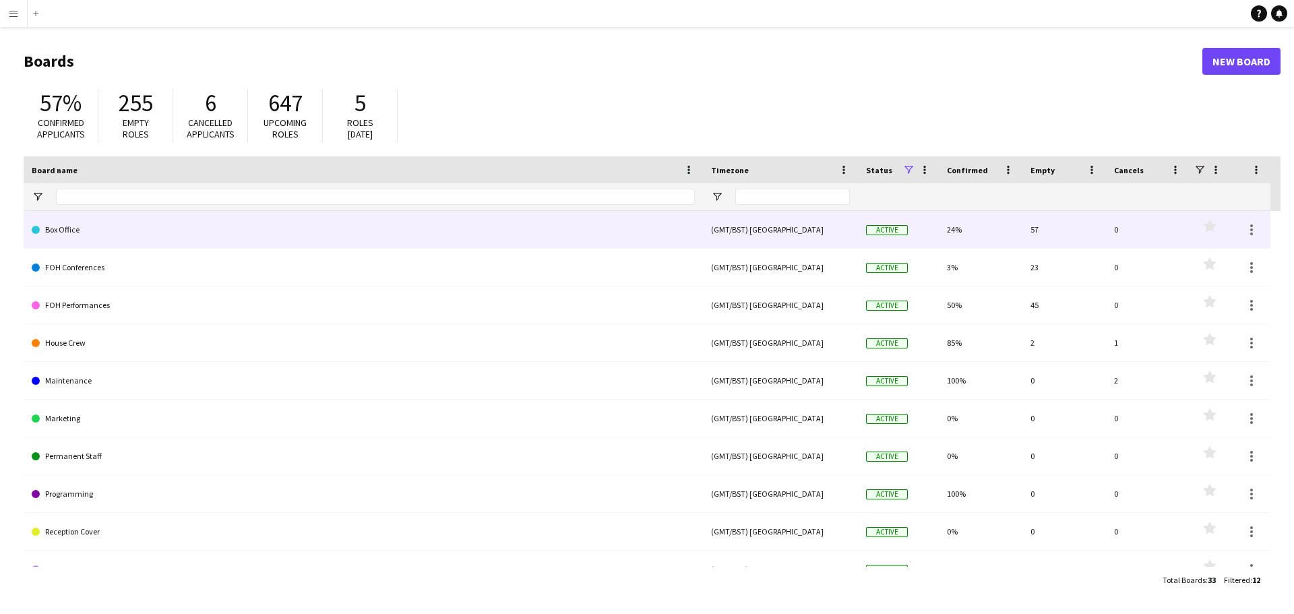
click at [166, 224] on link "Box Office" at bounding box center [363, 230] width 663 height 38
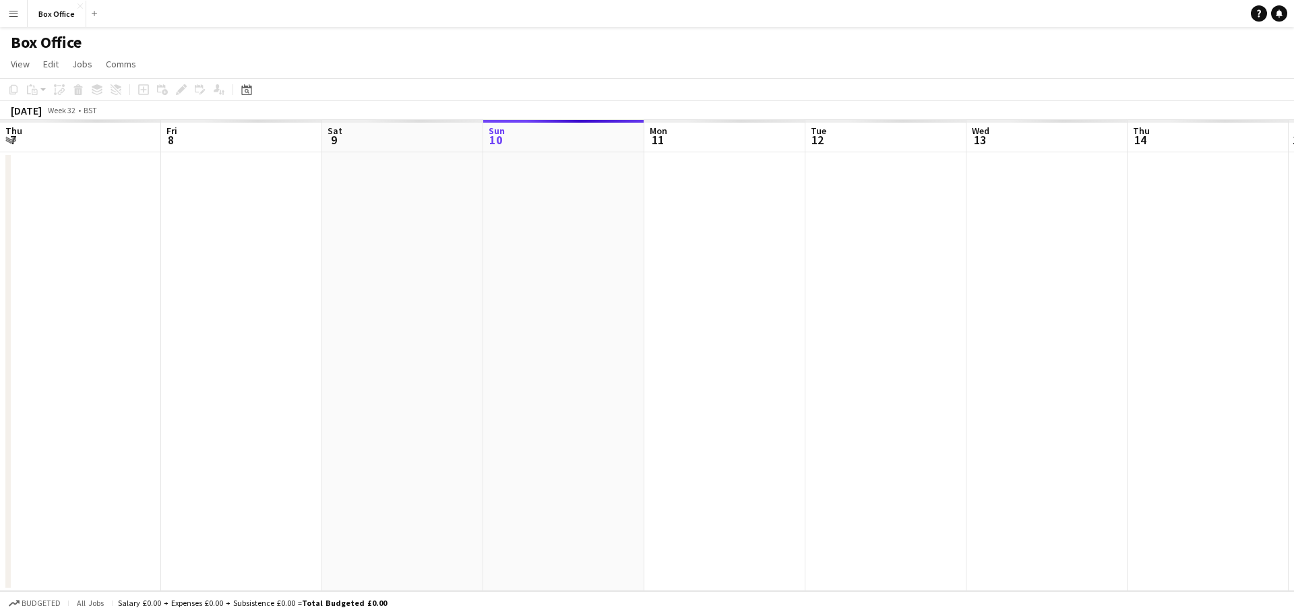
scroll to position [0, 322]
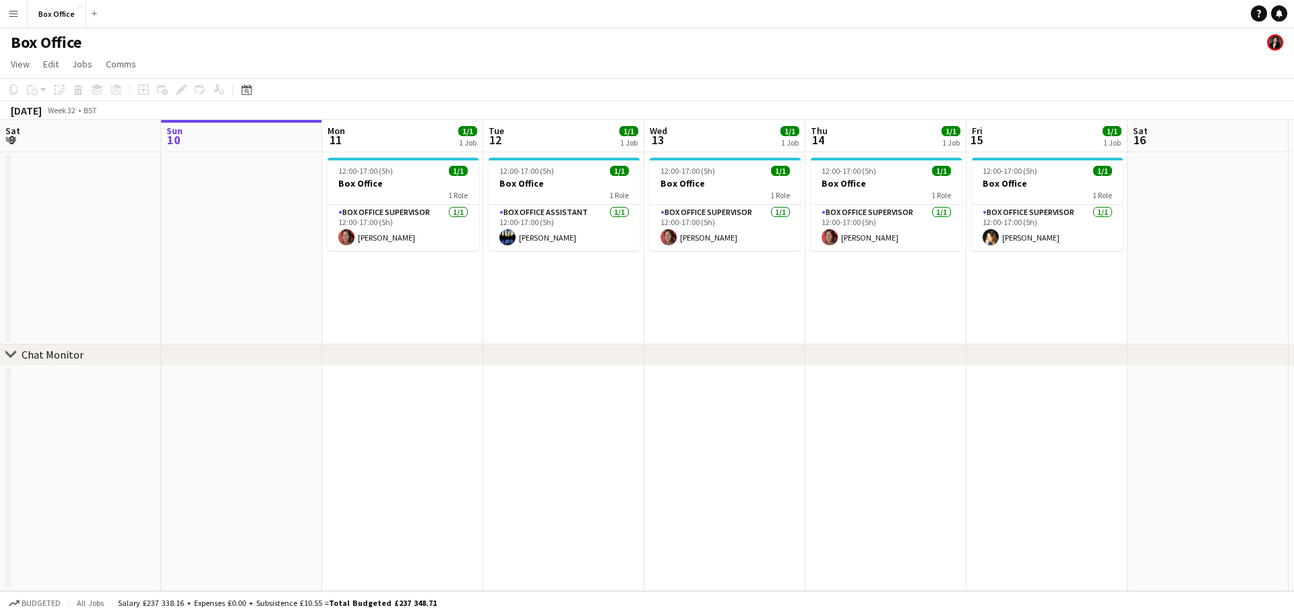
click at [18, 13] on app-icon "Menu" at bounding box center [13, 13] width 11 height 11
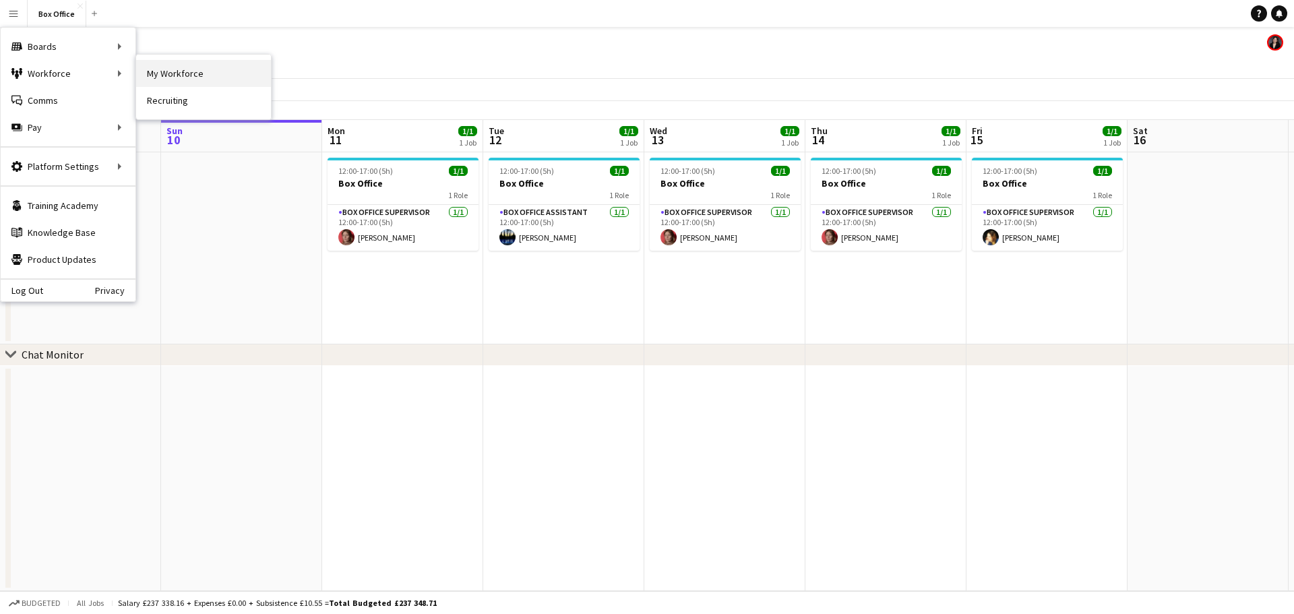
click at [247, 71] on link "My Workforce" at bounding box center [203, 73] width 135 height 27
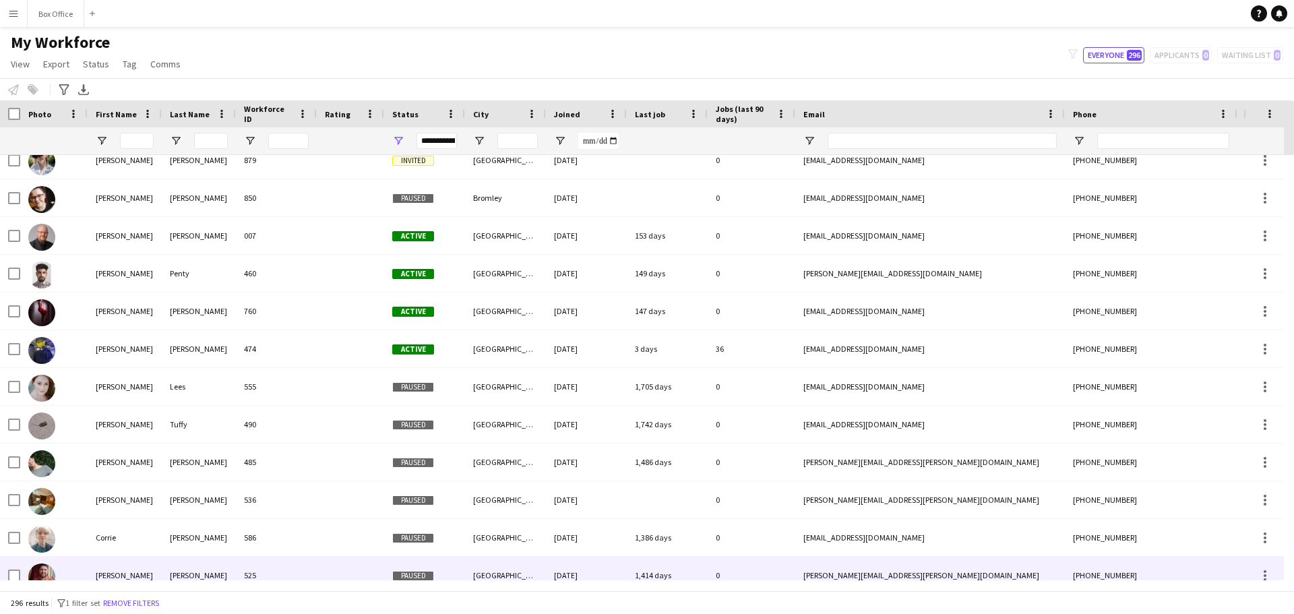
scroll to position [2561, 0]
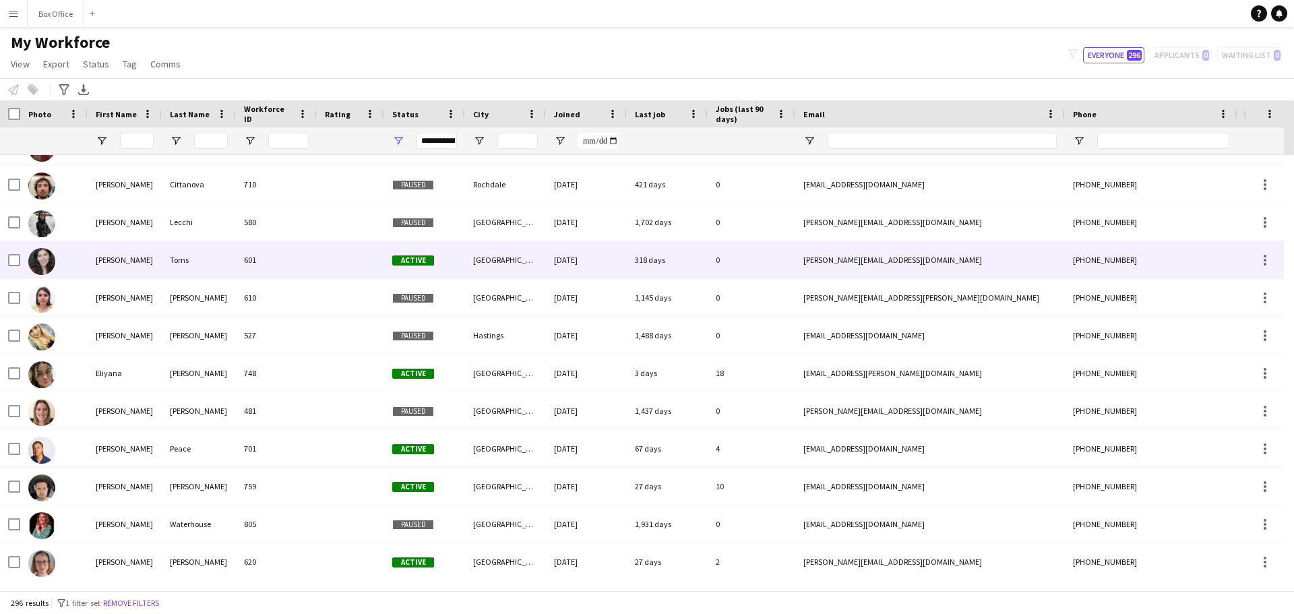
click at [772, 259] on div "0" at bounding box center [752, 259] width 88 height 37
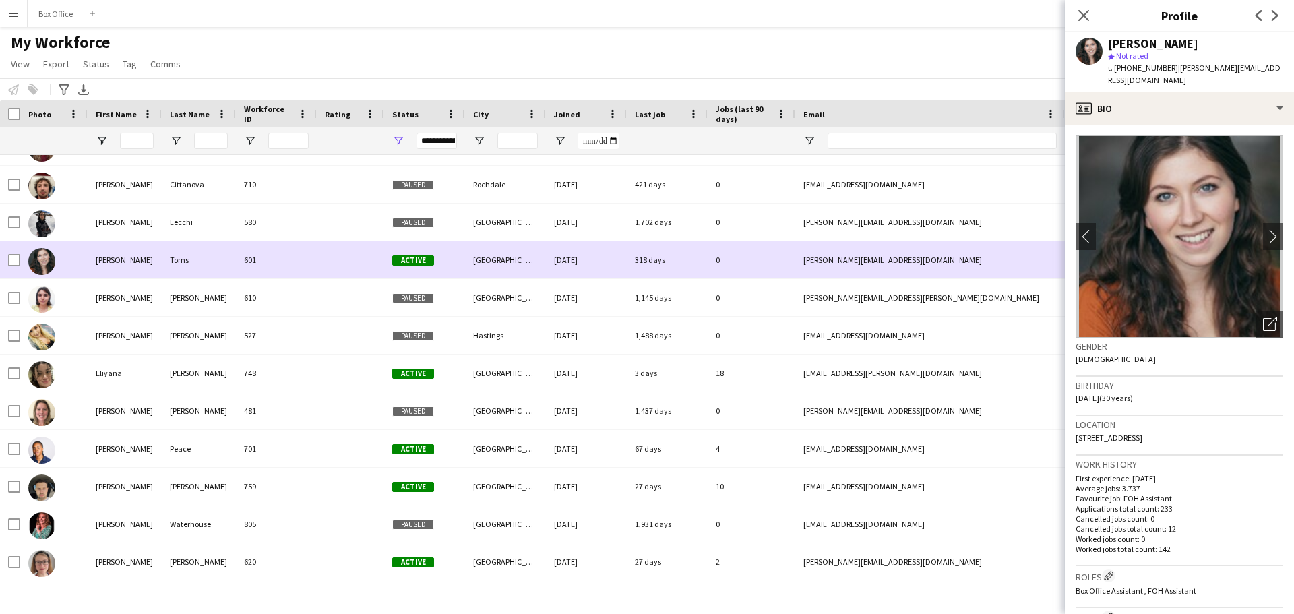
click at [774, 260] on div "0" at bounding box center [752, 259] width 88 height 37
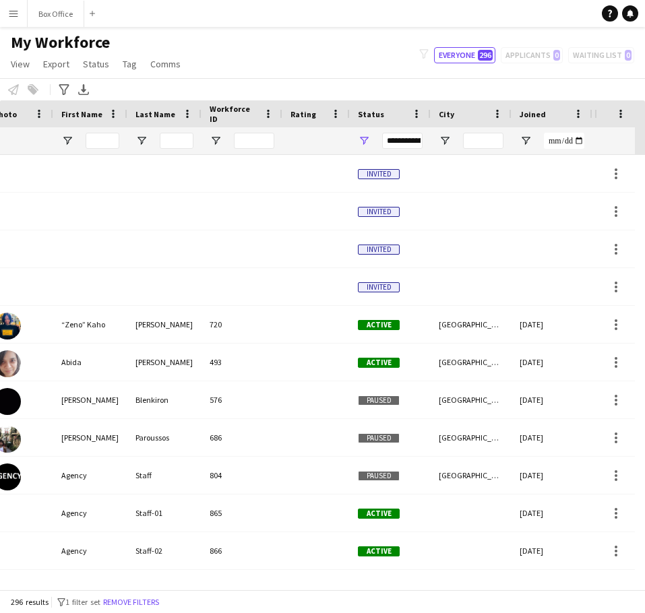
scroll to position [0, 93]
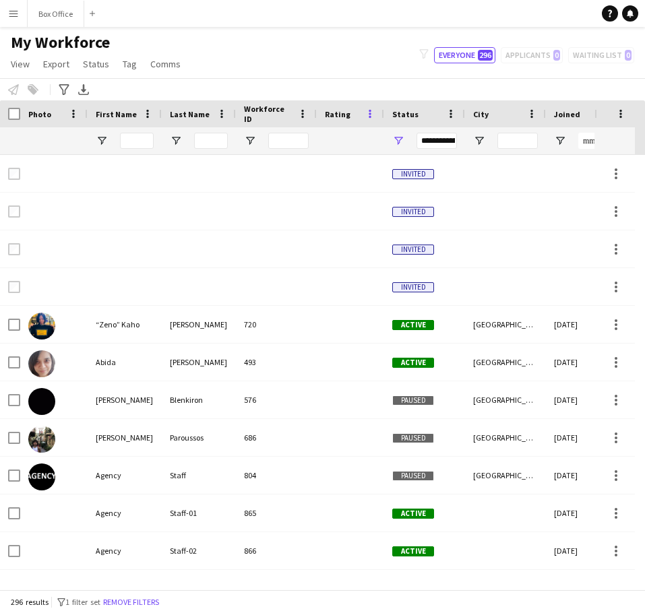
click at [367, 114] on span at bounding box center [370, 114] width 12 height 12
drag, startPoint x: 367, startPoint y: 114, endPoint x: 400, endPoint y: 189, distance: 82.4
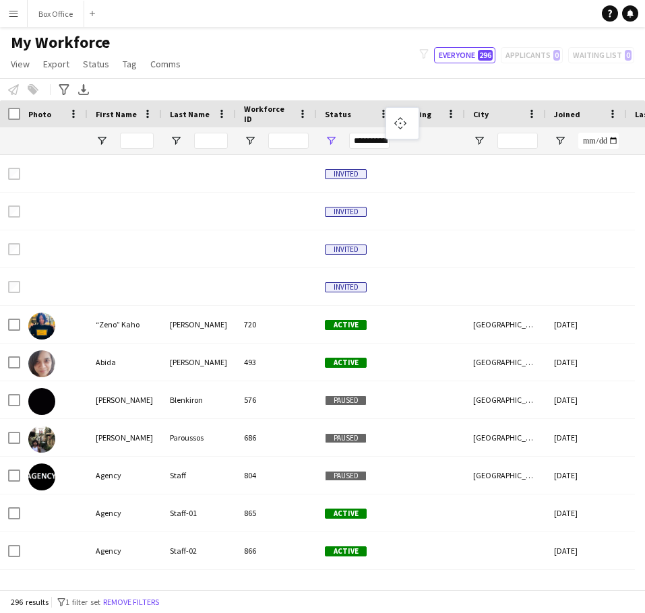
drag, startPoint x: 623, startPoint y: 114, endPoint x: 386, endPoint y: 113, distance: 237.2
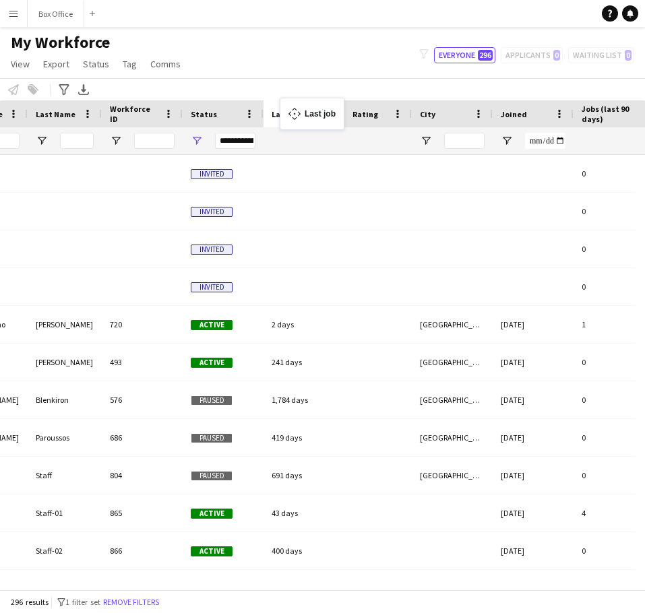
drag, startPoint x: 541, startPoint y: 114, endPoint x: 286, endPoint y: 106, distance: 254.9
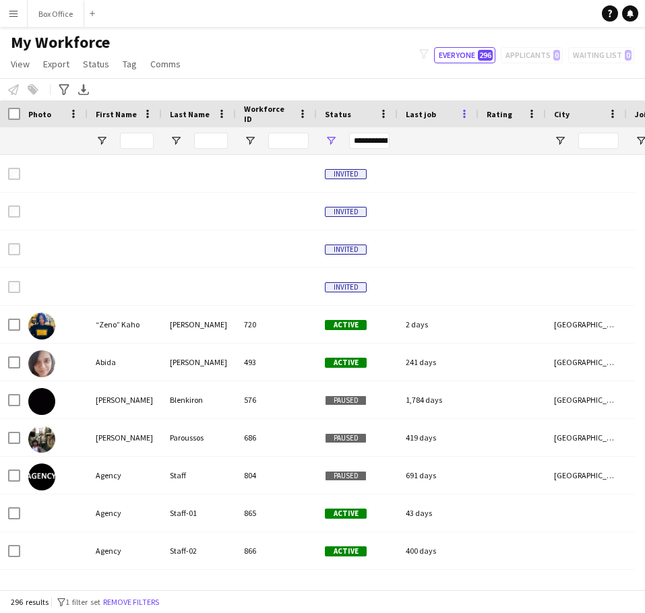
click at [466, 111] on span at bounding box center [464, 114] width 12 height 12
click at [431, 115] on span "Last job" at bounding box center [421, 114] width 30 height 10
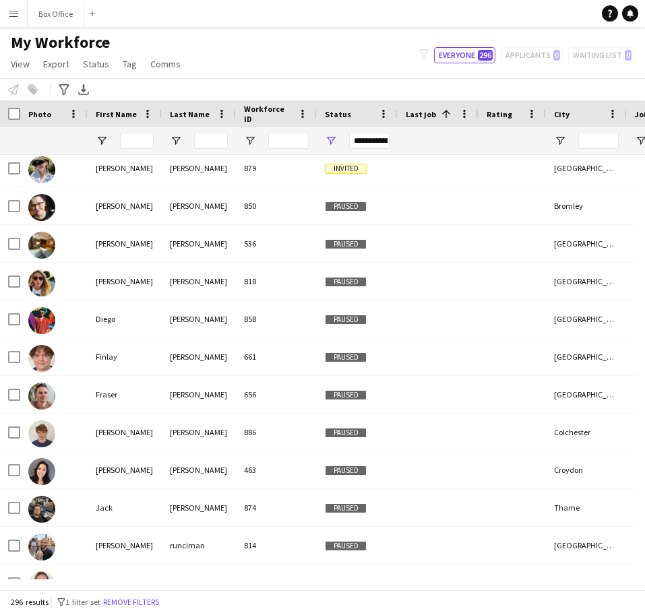
click at [119, 108] on div "First Name" at bounding box center [117, 114] width 42 height 20
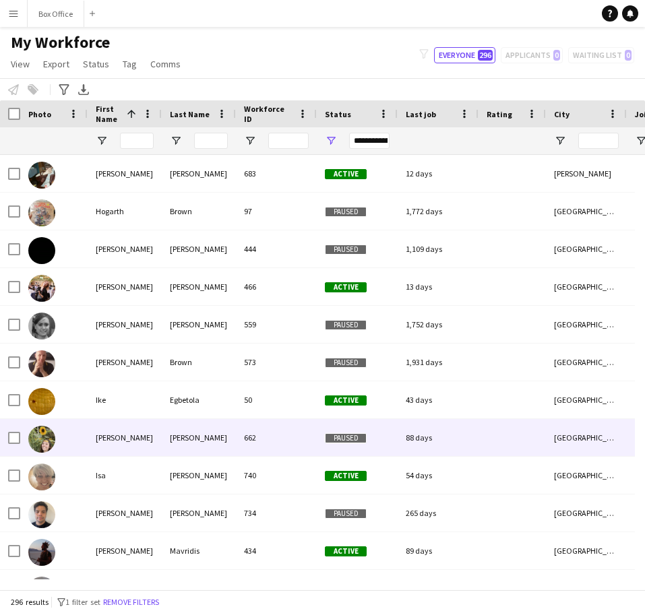
click at [110, 439] on div "[PERSON_NAME]" at bounding box center [125, 437] width 74 height 37
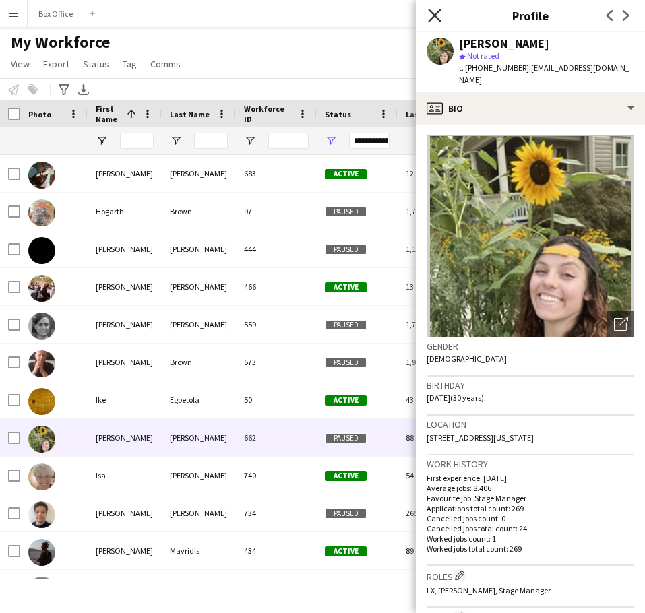
click at [428, 17] on icon "Close pop-in" at bounding box center [434, 15] width 13 height 13
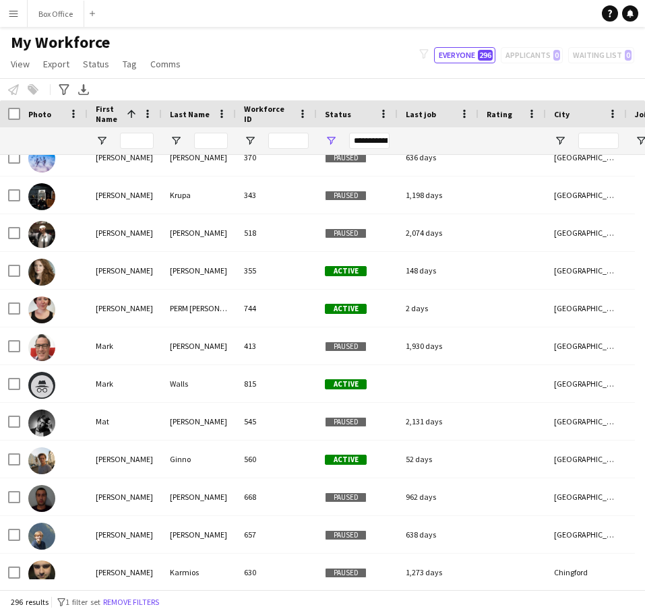
scroll to position [0, 75]
